Goal: Task Accomplishment & Management: Manage account settings

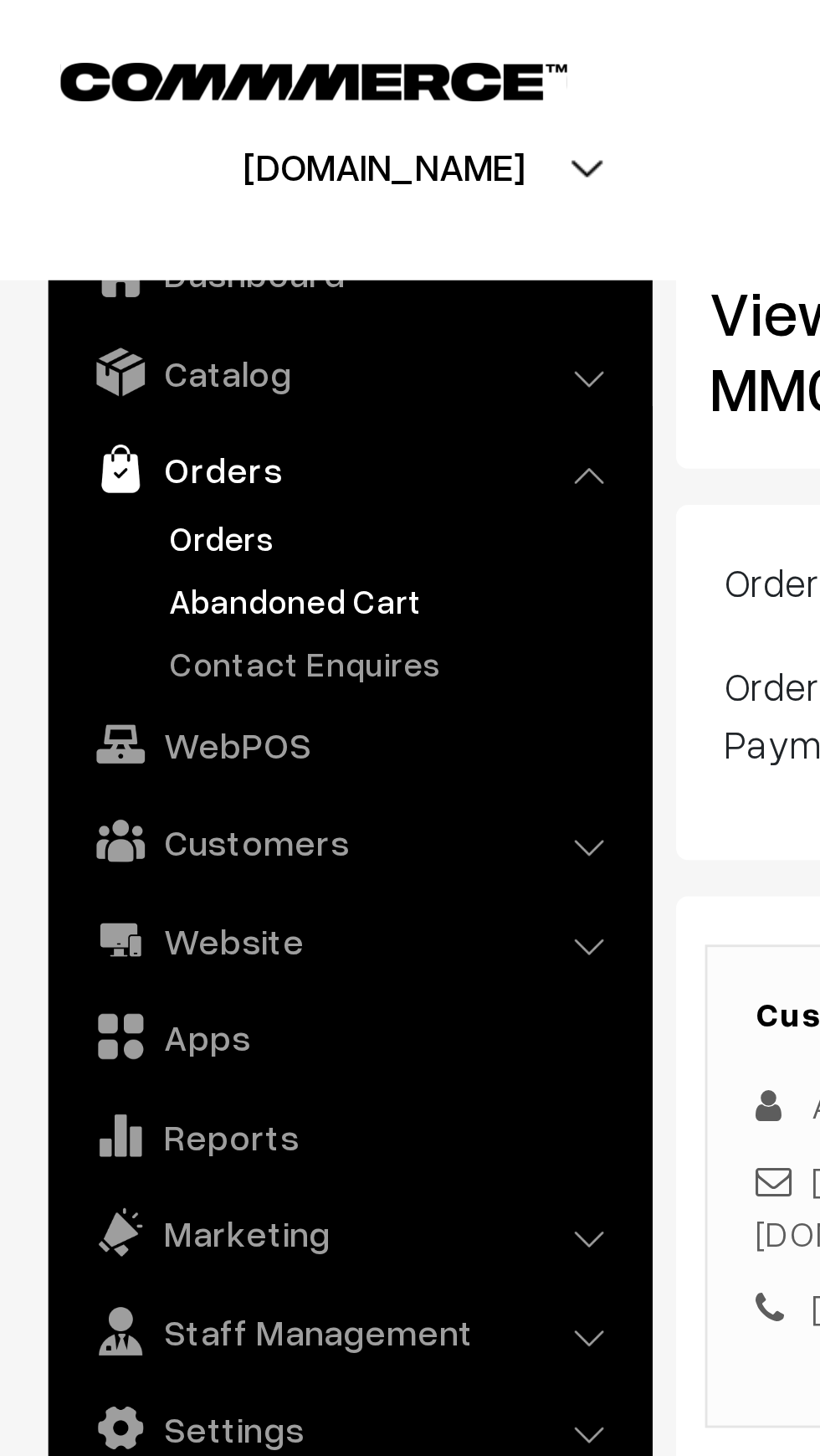
click at [95, 208] on link "Abandoned Cart" at bounding box center [137, 208] width 165 height 17
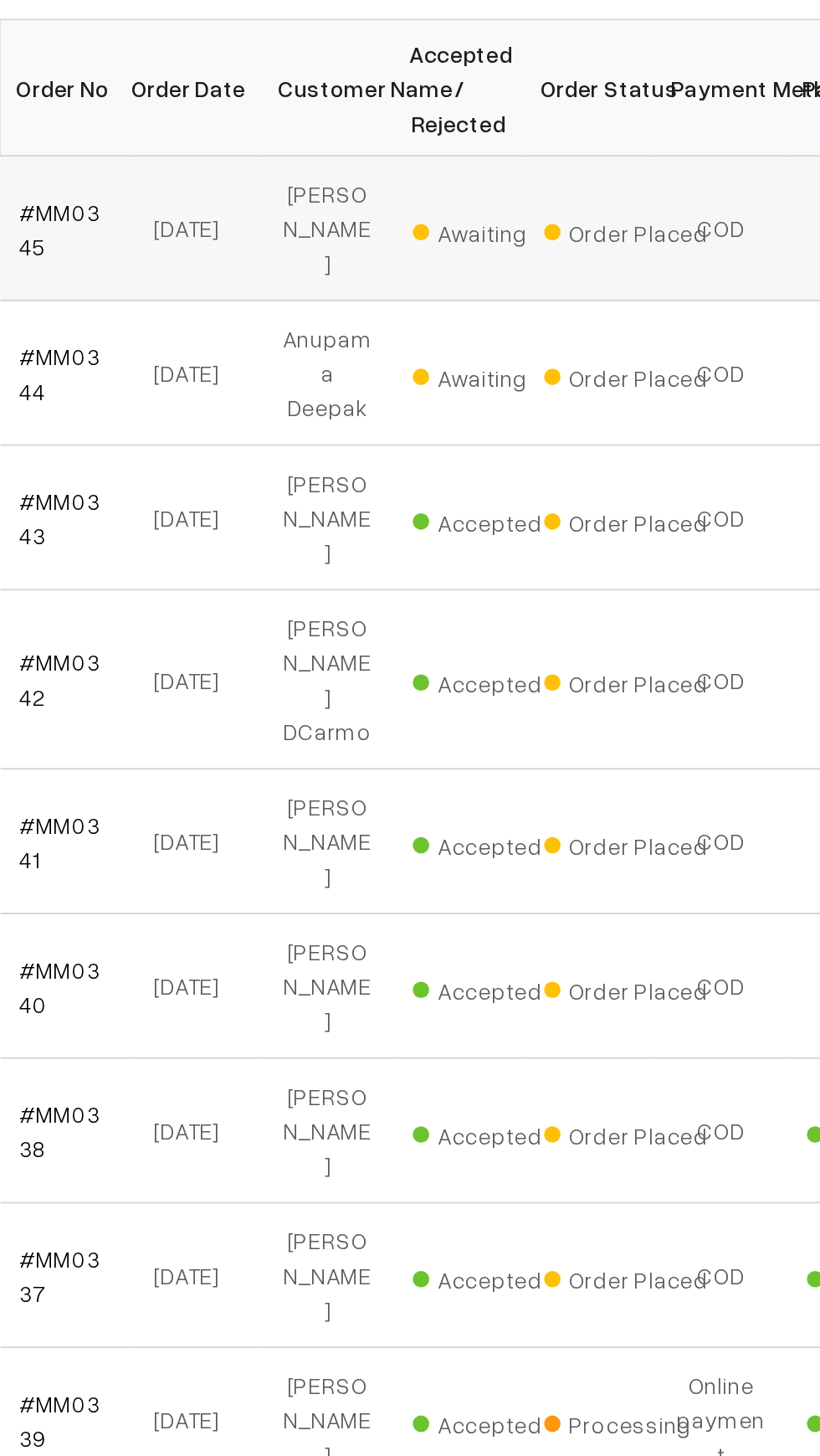
click at [488, 463] on td "Awaiting" at bounding box center [485, 454] width 67 height 73
click at [500, 448] on span "Awaiting" at bounding box center [503, 454] width 84 height 22
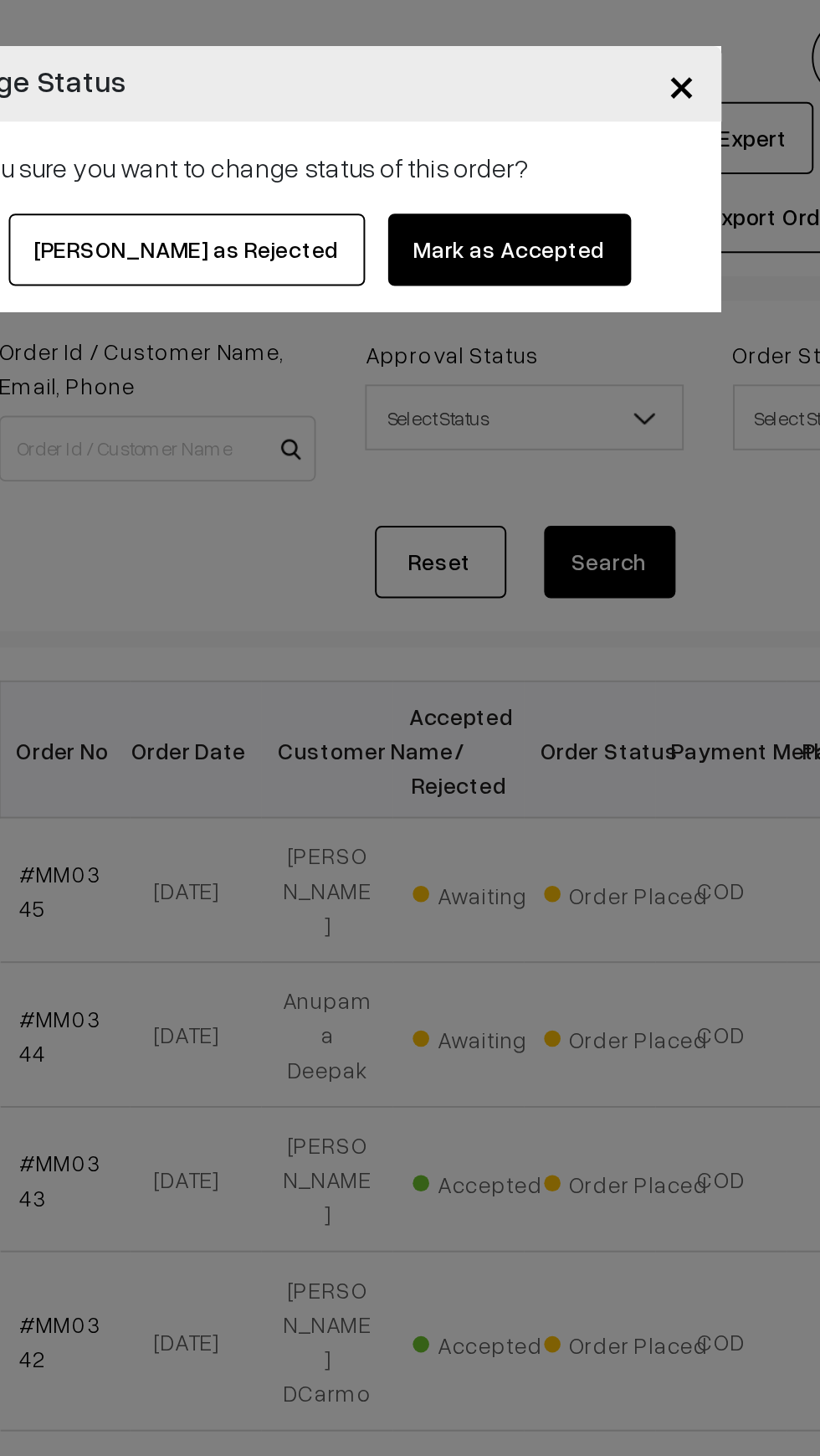
click at [517, 126] on button "Mark as Accepted" at bounding box center [511, 128] width 124 height 37
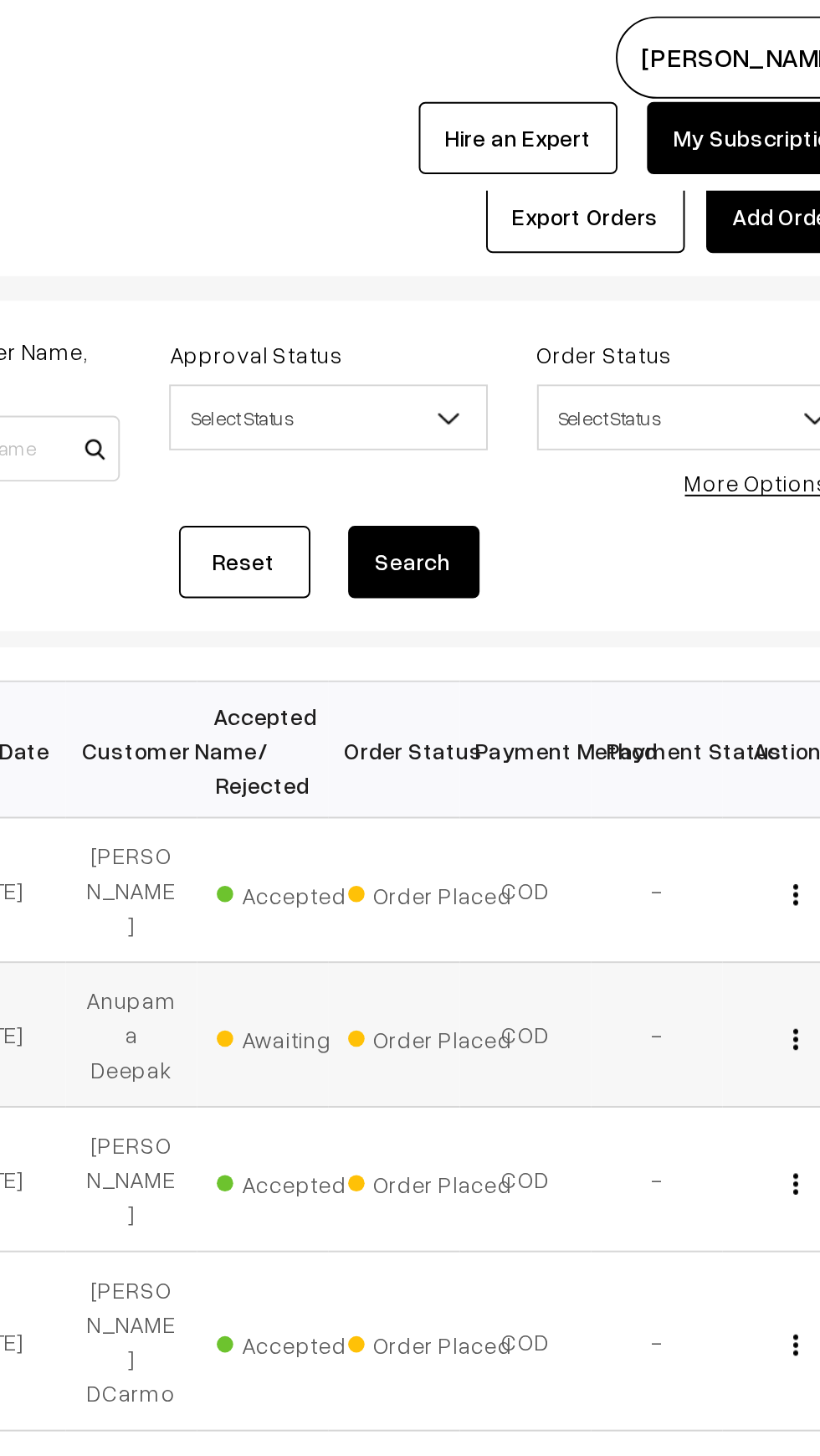
click at [516, 516] on span "Awaiting" at bounding box center [503, 527] width 84 height 22
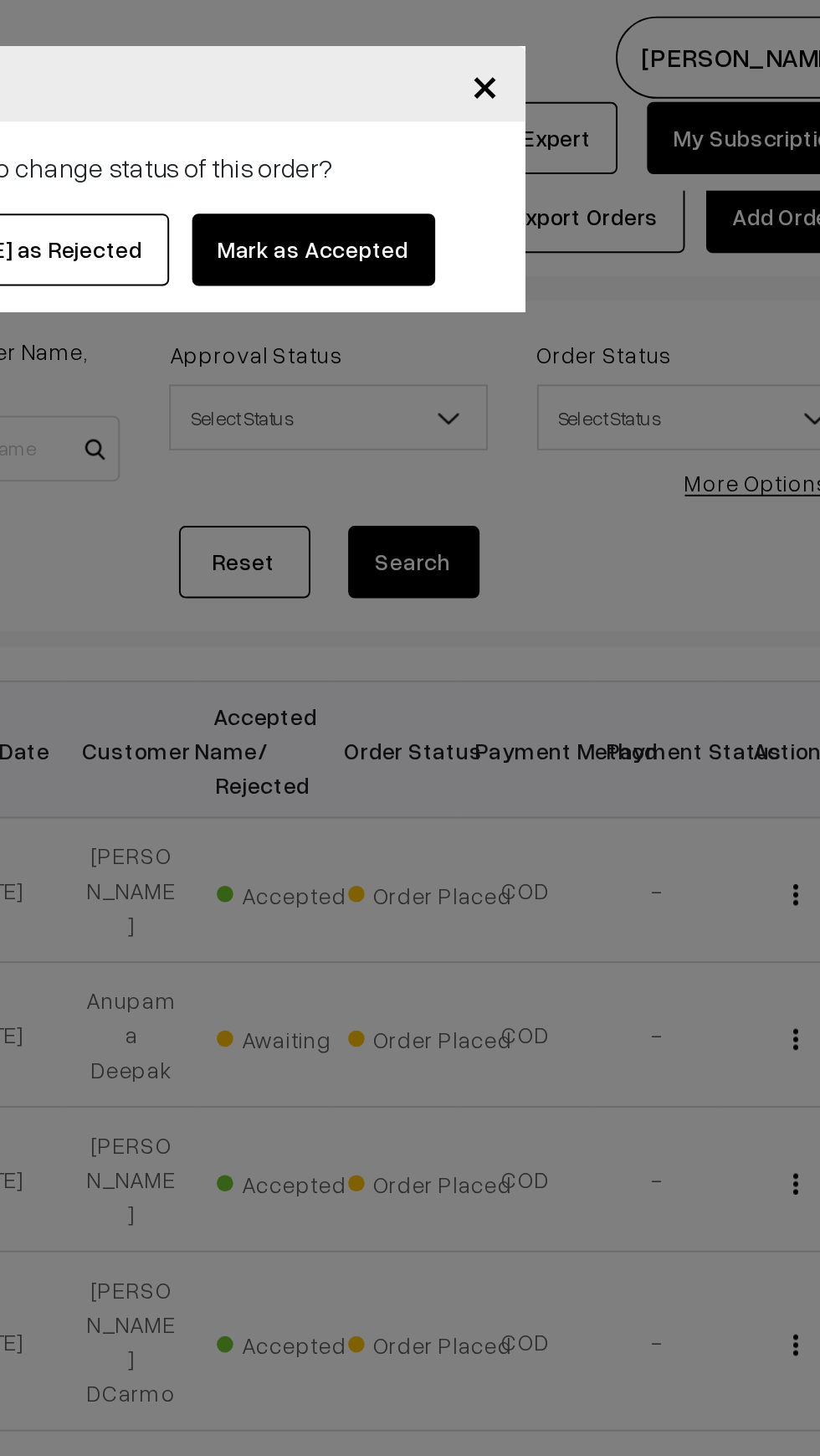
click at [535, 137] on button "Mark as Accepted" at bounding box center [511, 128] width 124 height 37
